Goal: Information Seeking & Learning: Understand process/instructions

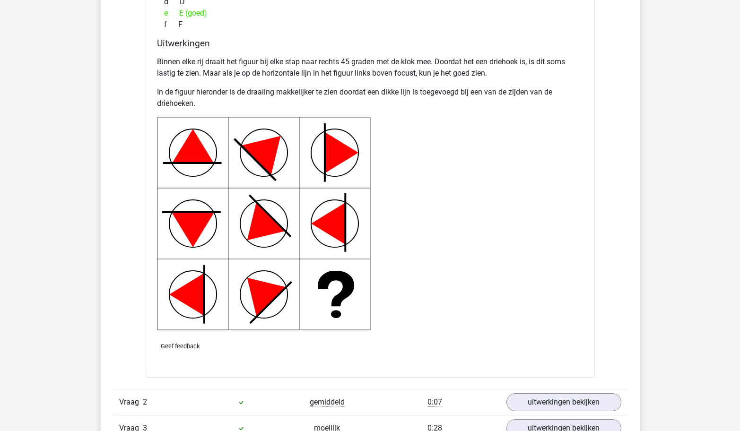
scroll to position [1167, 0]
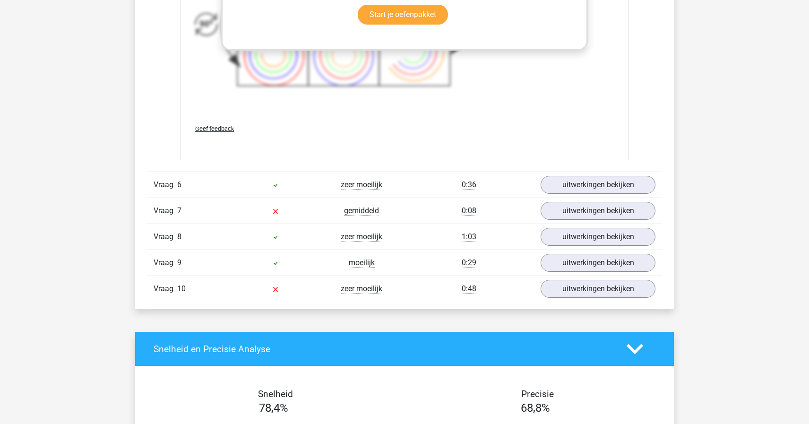
scroll to position [2581, 0]
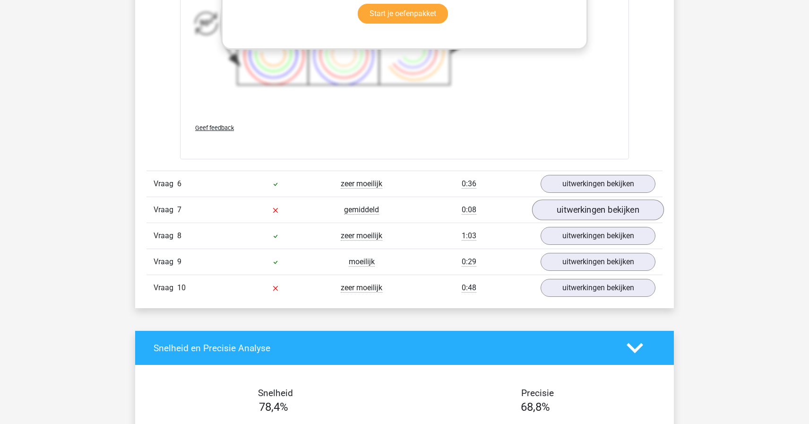
click at [577, 212] on link "uitwerkingen bekijken" at bounding box center [598, 210] width 132 height 21
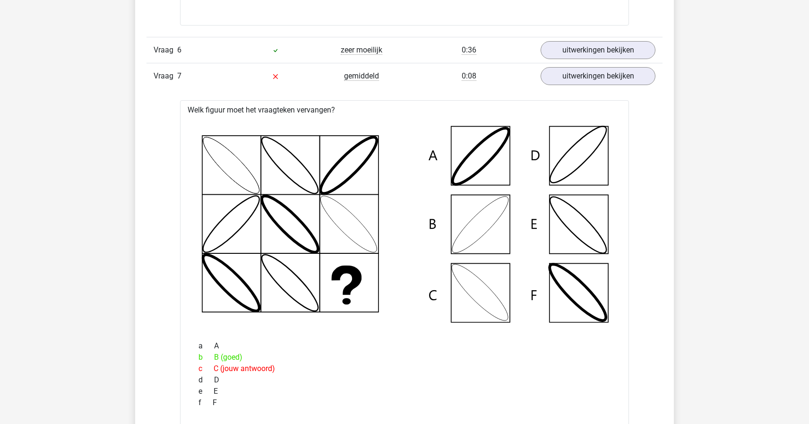
scroll to position [2715, 0]
click at [600, 71] on link "uitwerkingen bekijken" at bounding box center [598, 75] width 132 height 21
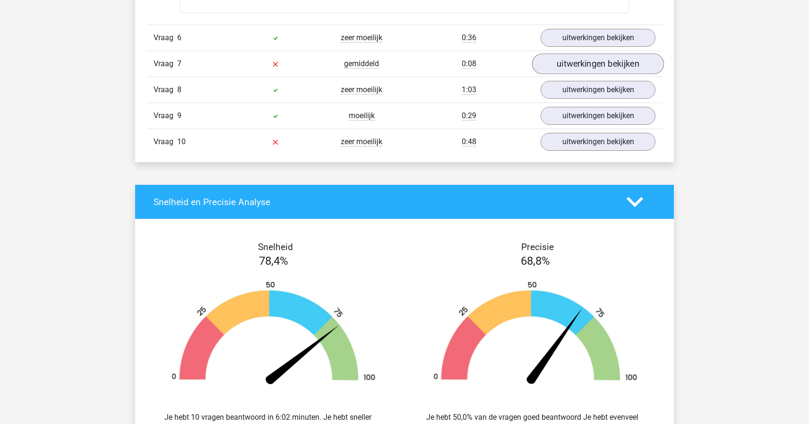
scroll to position [2737, 0]
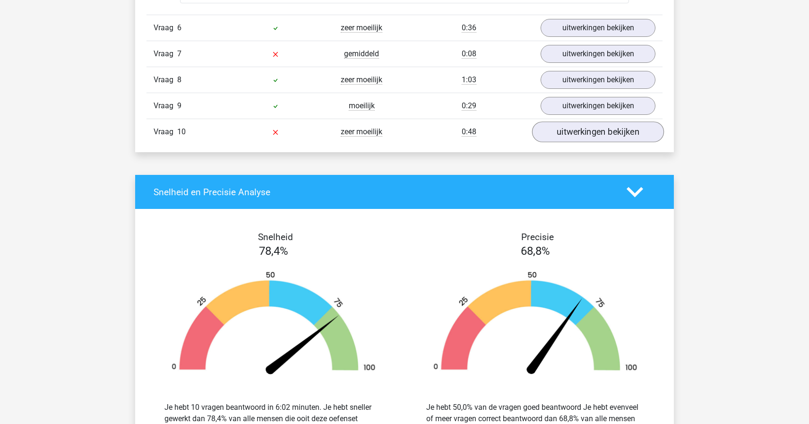
click at [582, 134] on link "uitwerkingen bekijken" at bounding box center [598, 132] width 132 height 21
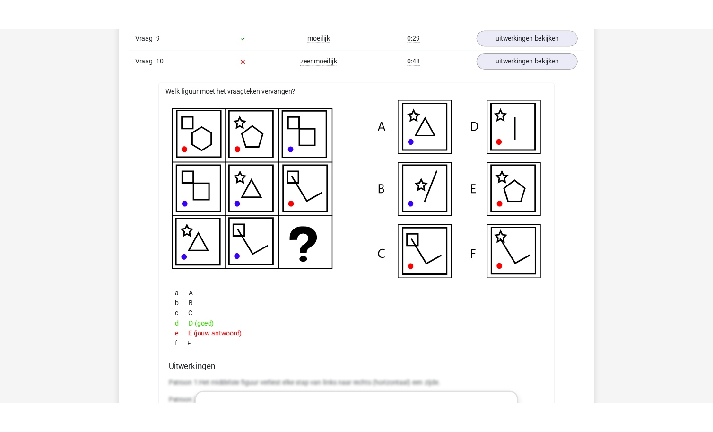
scroll to position [2826, 0]
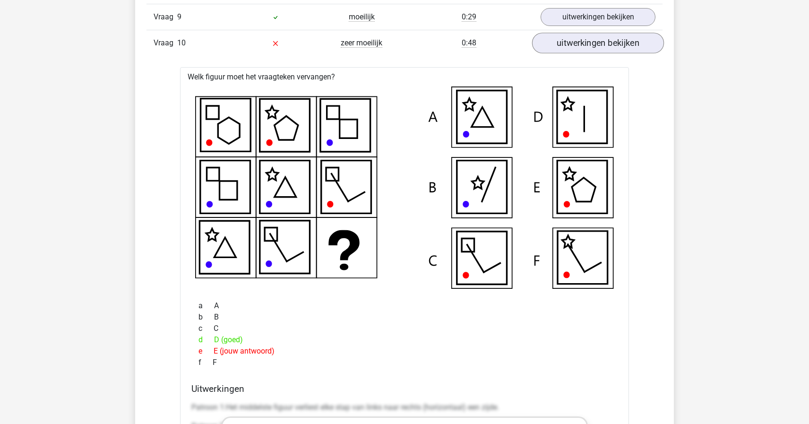
click at [634, 35] on link "uitwerkingen bekijken" at bounding box center [598, 43] width 132 height 21
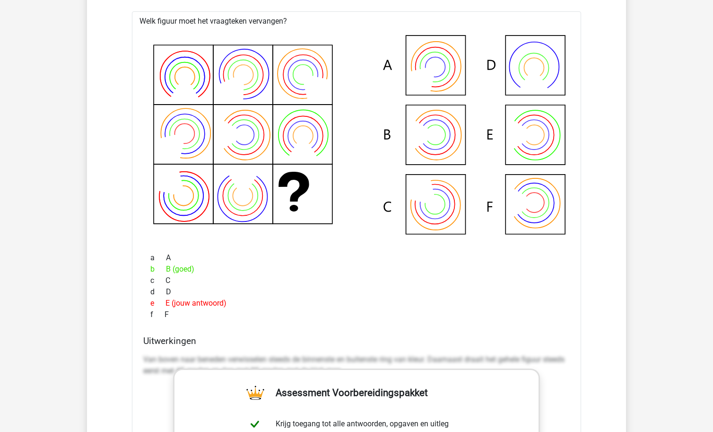
scroll to position [2052, 0]
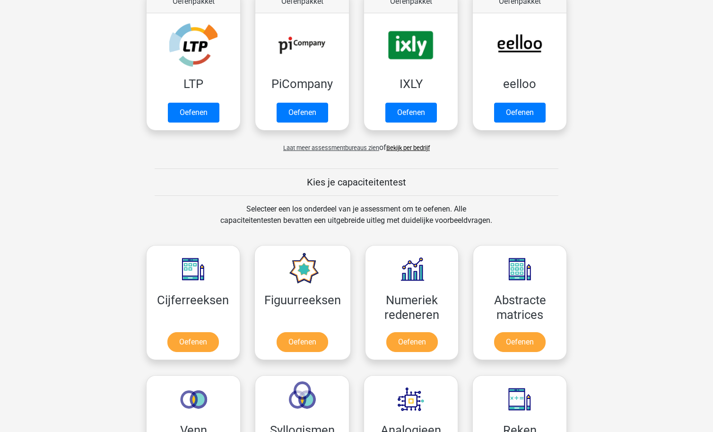
scroll to position [29, 0]
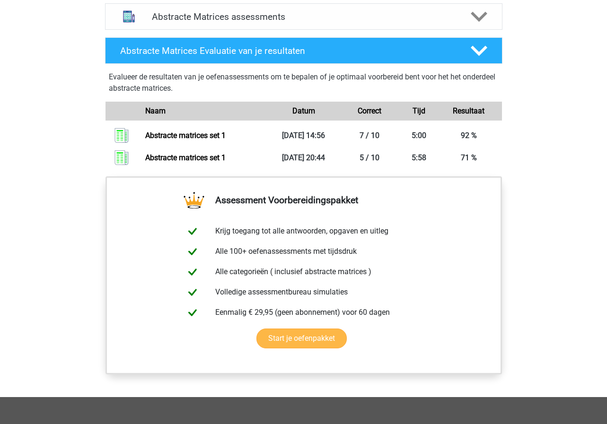
scroll to position [714, 0]
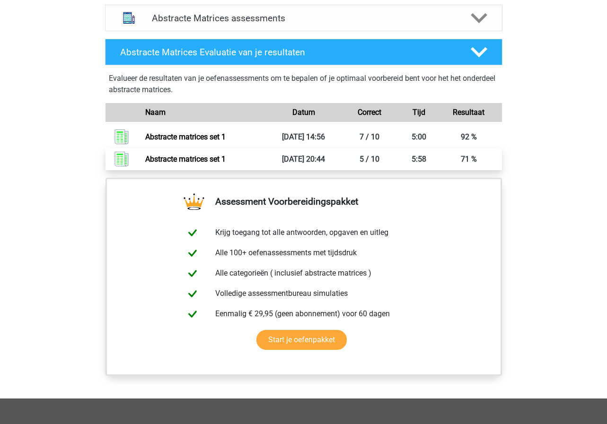
click at [226, 160] on link "Abstracte matrices set 1" at bounding box center [185, 159] width 80 height 9
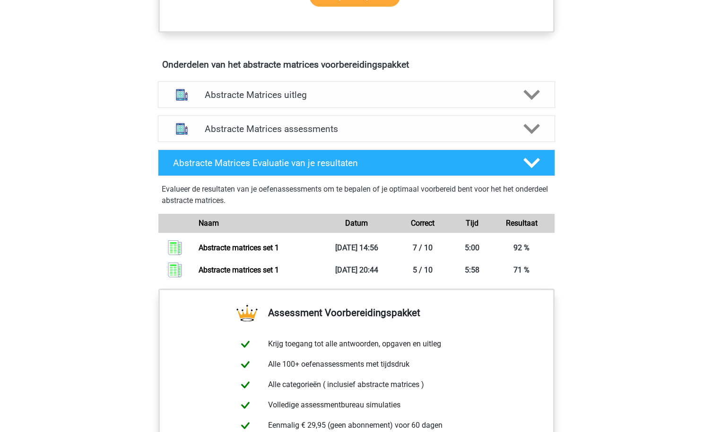
scroll to position [641, 0]
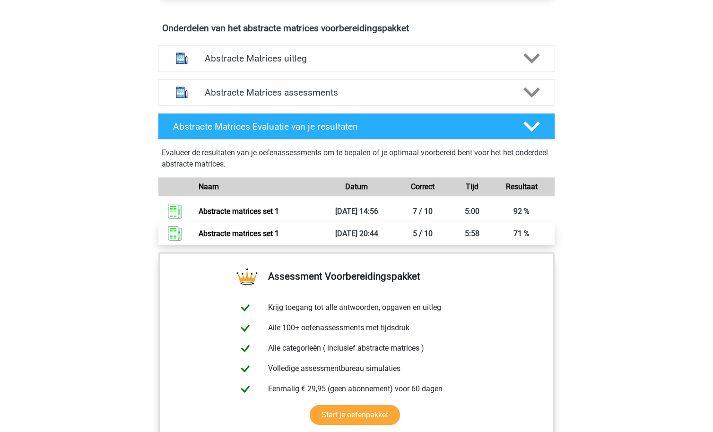
click at [279, 229] on link "Abstracte matrices set 1" at bounding box center [239, 233] width 80 height 9
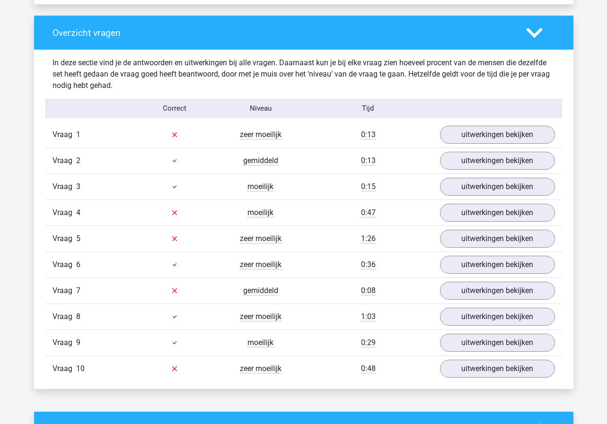
scroll to position [701, 0]
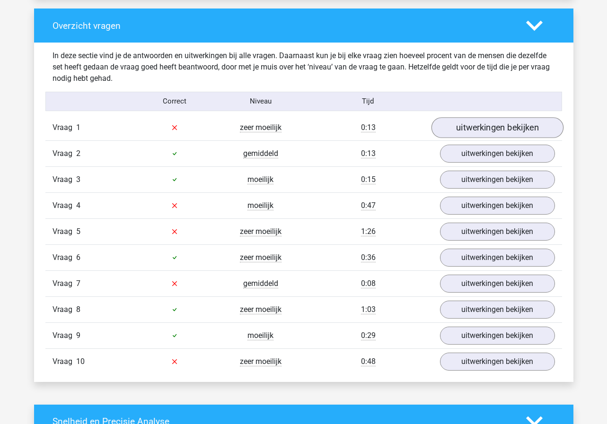
click at [451, 130] on link "uitwerkingen bekijken" at bounding box center [497, 127] width 132 height 21
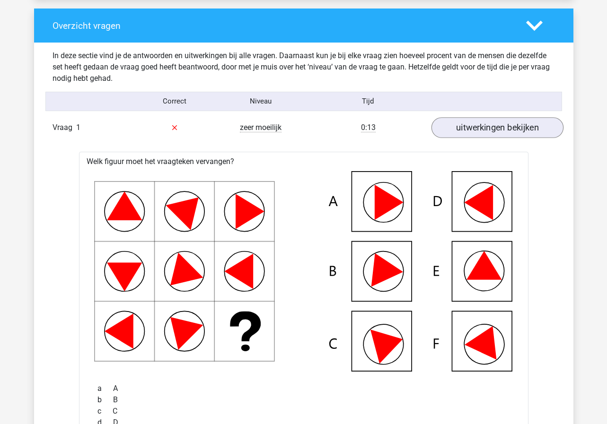
click at [451, 130] on link "uitwerkingen bekijken" at bounding box center [497, 127] width 132 height 21
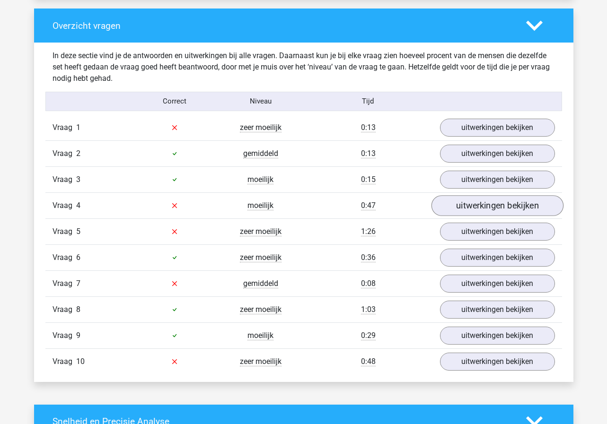
click at [449, 202] on link "uitwerkingen bekijken" at bounding box center [497, 205] width 132 height 21
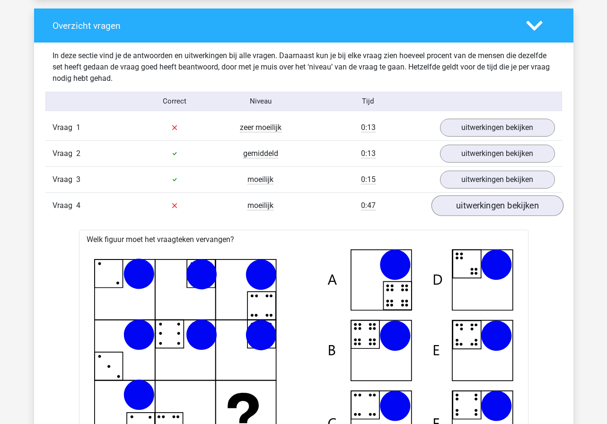
click at [449, 202] on link "uitwerkingen bekijken" at bounding box center [497, 205] width 132 height 21
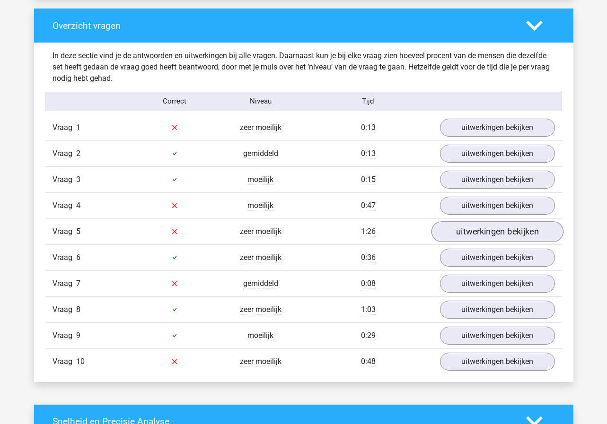
click at [447, 239] on link "uitwerkingen bekijken" at bounding box center [497, 231] width 132 height 21
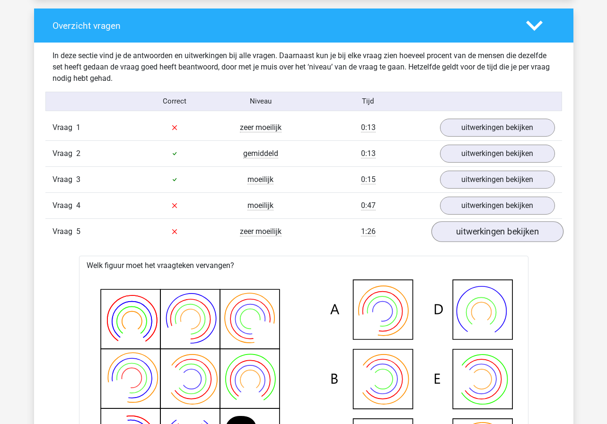
click at [447, 239] on link "uitwerkingen bekijken" at bounding box center [497, 231] width 132 height 21
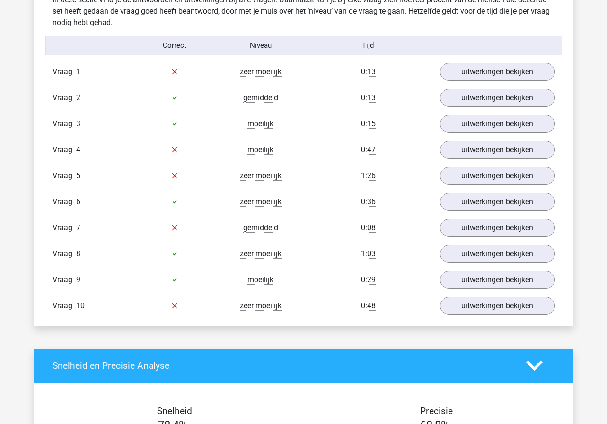
scroll to position [760, 0]
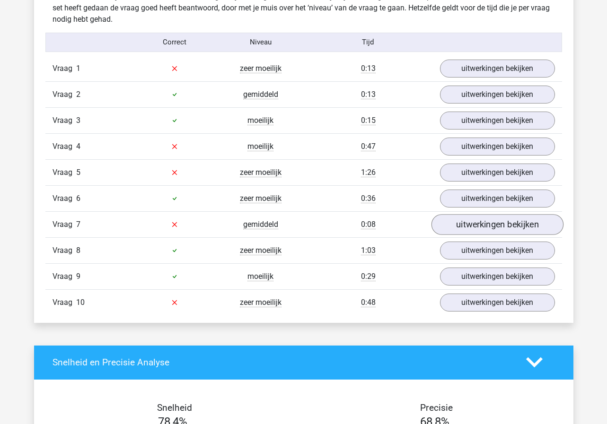
click at [471, 231] on link "uitwerkingen bekijken" at bounding box center [497, 224] width 132 height 21
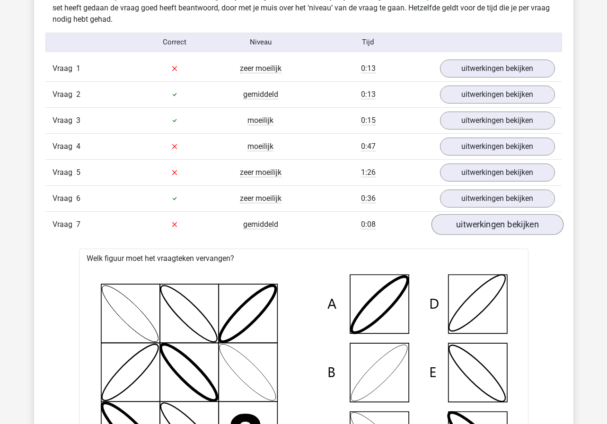
click at [471, 231] on link "uitwerkingen bekijken" at bounding box center [497, 224] width 132 height 21
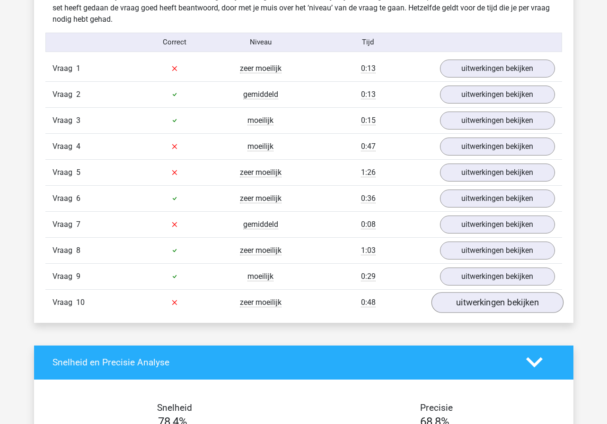
click at [463, 297] on link "uitwerkingen bekijken" at bounding box center [497, 302] width 132 height 21
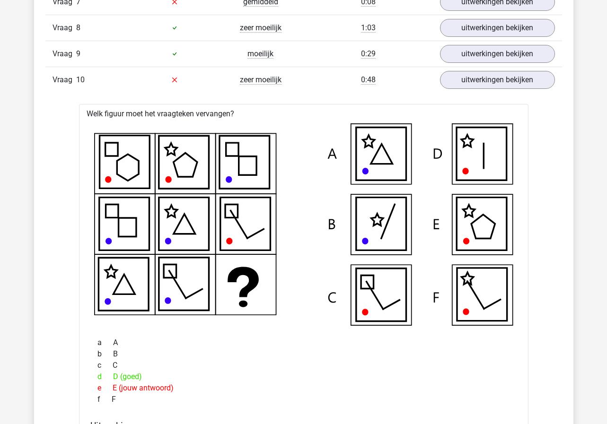
scroll to position [983, 0]
click at [499, 72] on link "uitwerkingen bekijken" at bounding box center [497, 80] width 132 height 21
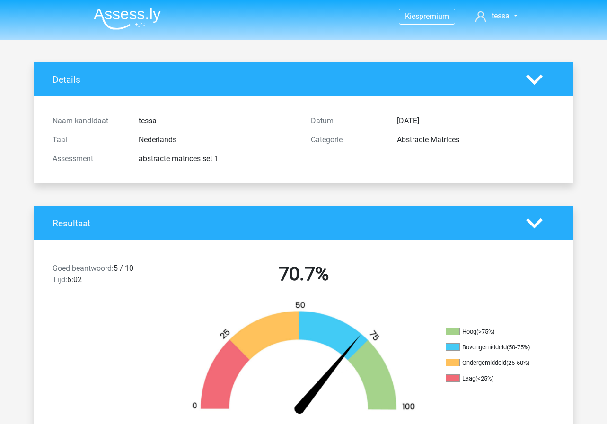
scroll to position [0, 0]
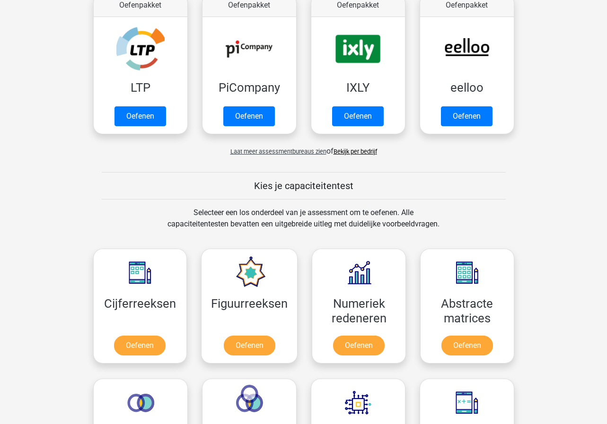
scroll to position [19, 0]
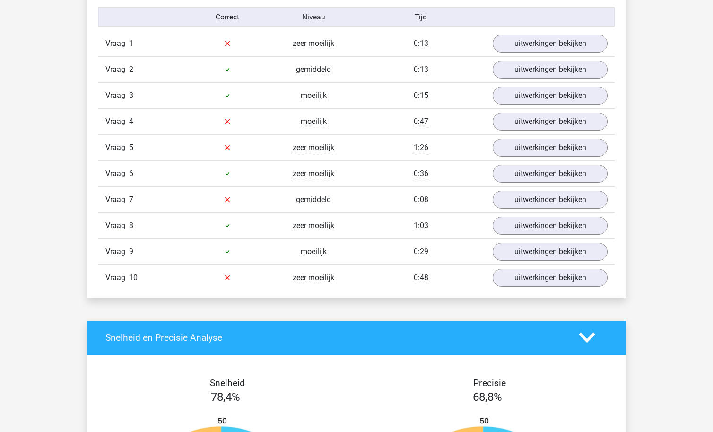
scroll to position [789, 0]
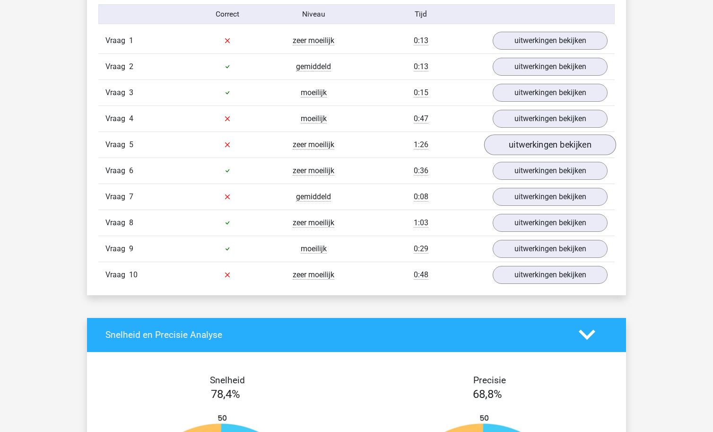
click at [531, 148] on link "uitwerkingen bekijken" at bounding box center [550, 144] width 132 height 21
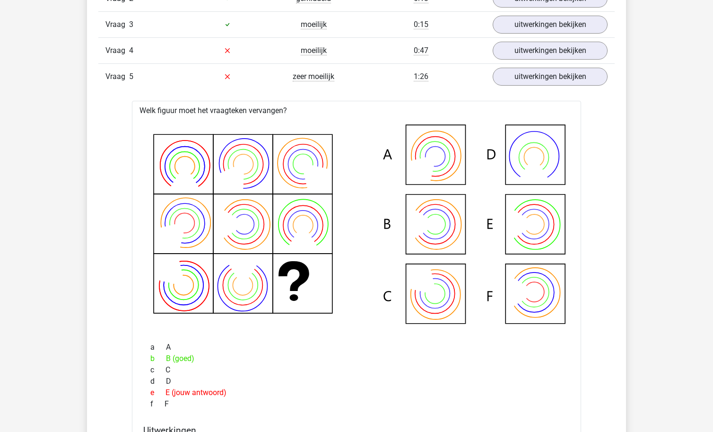
scroll to position [856, 0]
click at [530, 75] on link "uitwerkingen bekijken" at bounding box center [550, 77] width 132 height 21
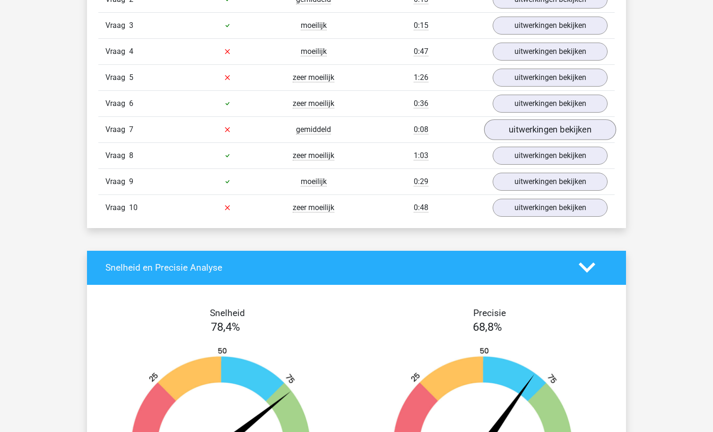
click at [526, 132] on link "uitwerkingen bekijken" at bounding box center [550, 129] width 132 height 21
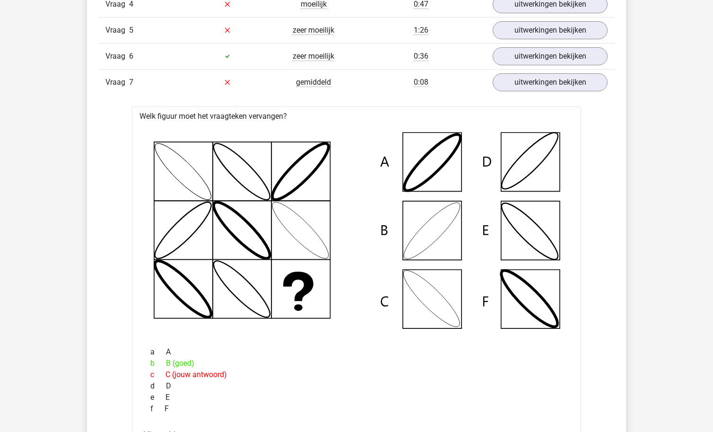
scroll to position [849, 0]
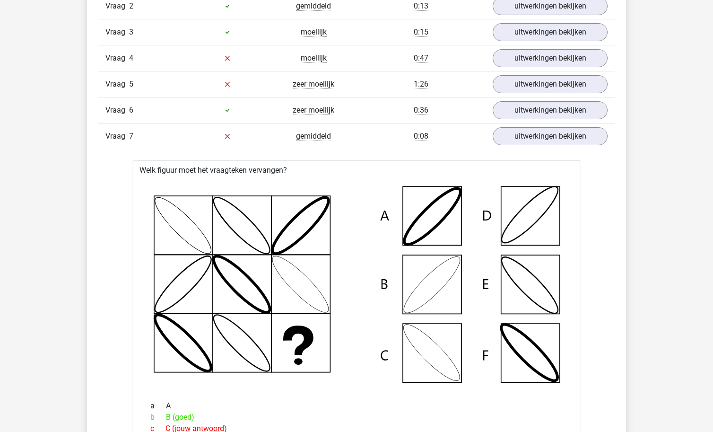
click at [548, 126] on div "Vraag 7 gemiddeld 0:08 uitwerkingen bekijken" at bounding box center [356, 136] width 516 height 26
click at [548, 136] on link "uitwerkingen bekijken" at bounding box center [550, 136] width 132 height 21
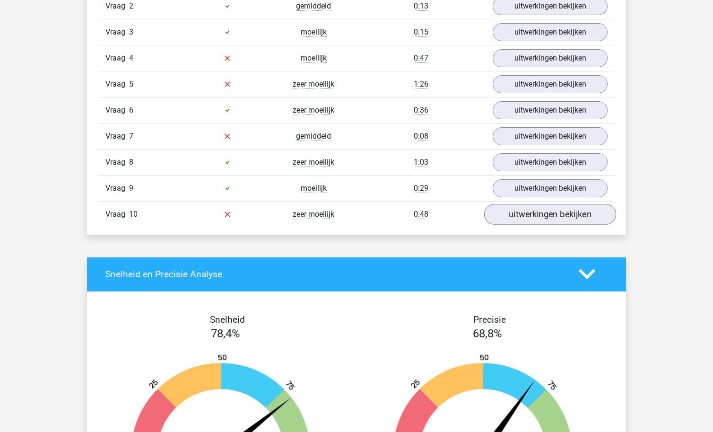
click at [533, 217] on link "uitwerkingen bekijken" at bounding box center [550, 214] width 132 height 21
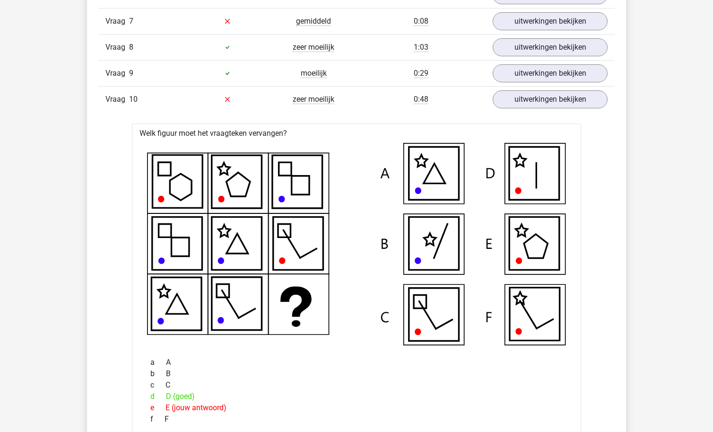
scroll to position [871, 0]
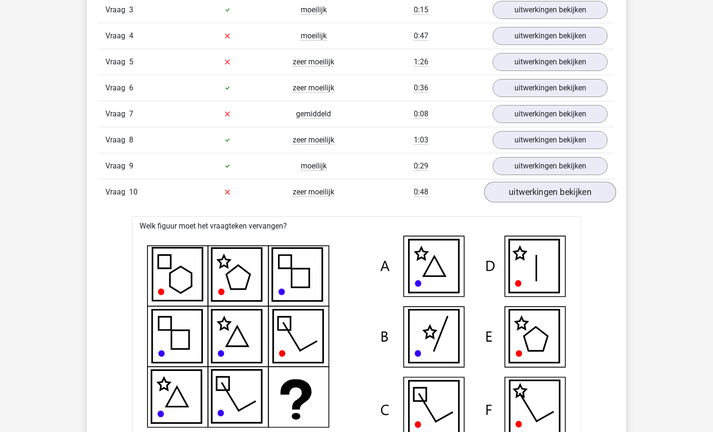
click at [550, 185] on link "uitwerkingen bekijken" at bounding box center [550, 192] width 132 height 21
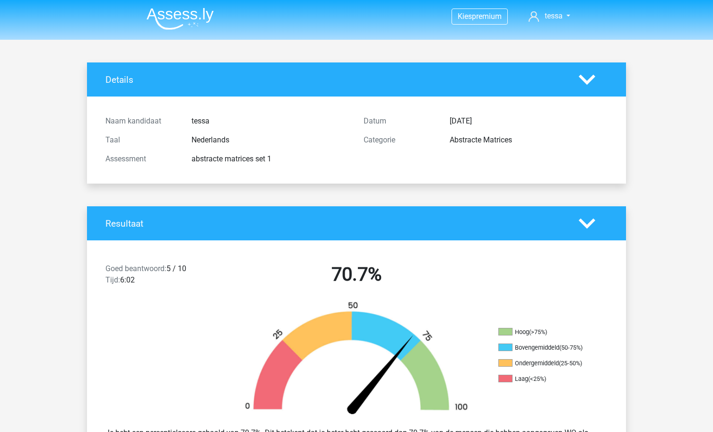
scroll to position [0, 0]
